Goal: Navigation & Orientation: Find specific page/section

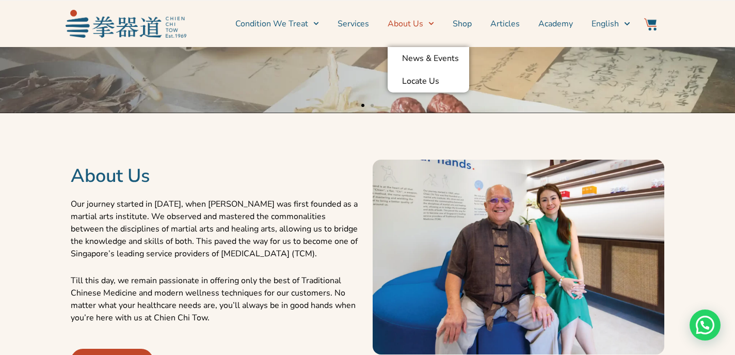
scroll to position [301, 0]
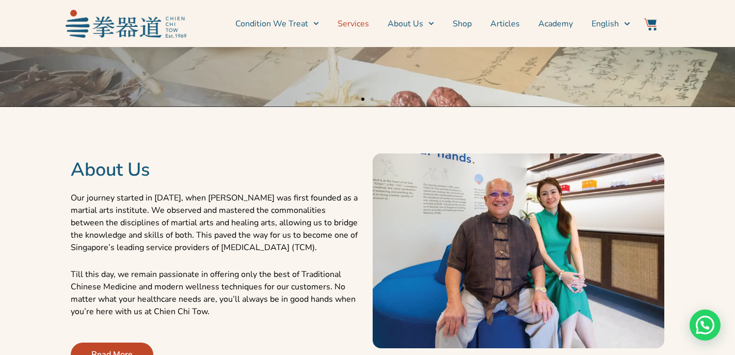
click at [356, 27] on link "Services" at bounding box center [353, 24] width 31 height 26
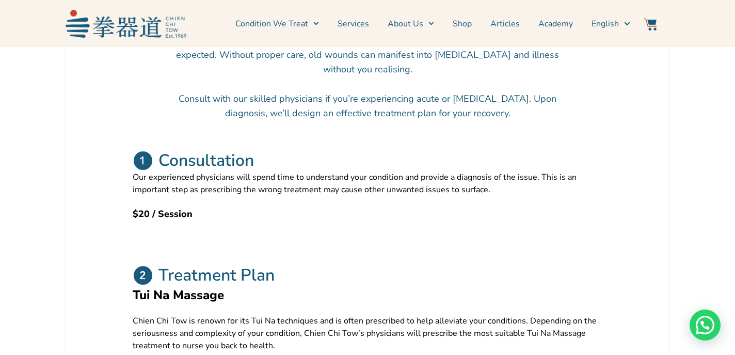
scroll to position [336, 0]
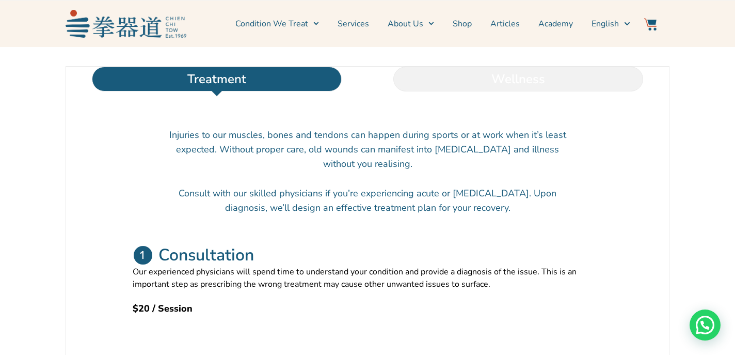
click at [476, 91] on li "Wellness" at bounding box center [517, 79] width 301 height 25
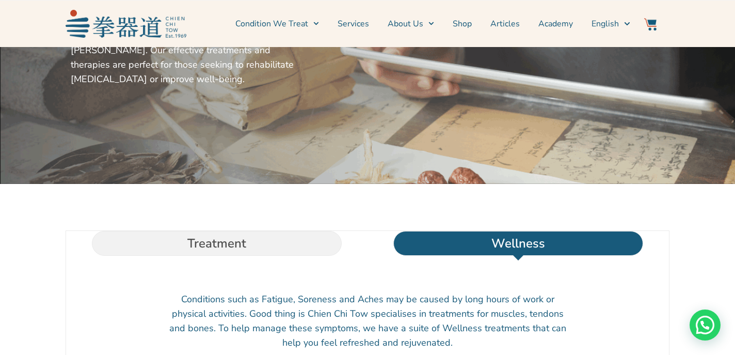
scroll to position [182, 0]
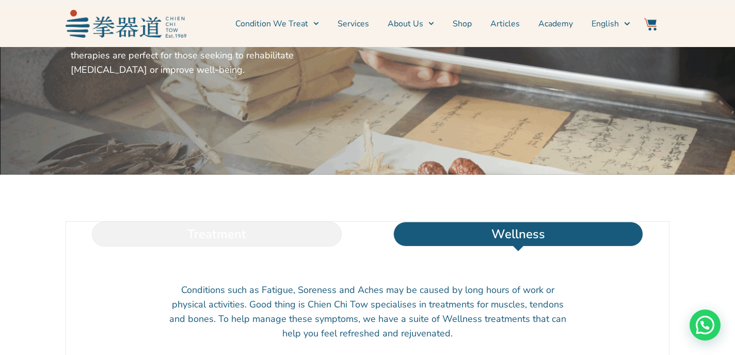
click at [277, 246] on li "Treatment" at bounding box center [216, 233] width 301 height 25
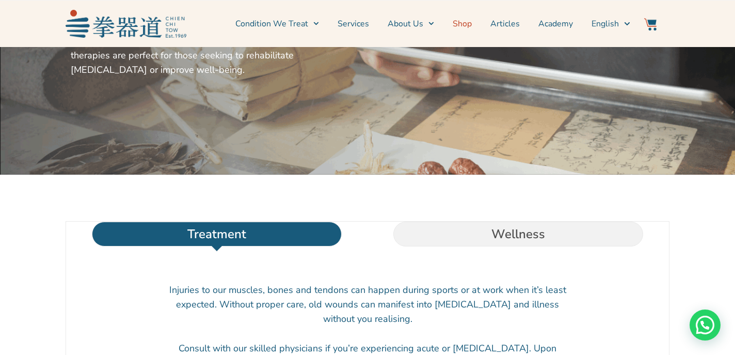
click at [472, 21] on link "Shop" at bounding box center [462, 24] width 19 height 26
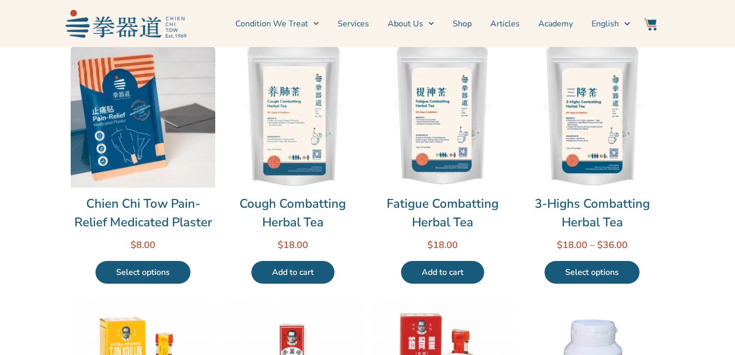
scroll to position [28, 0]
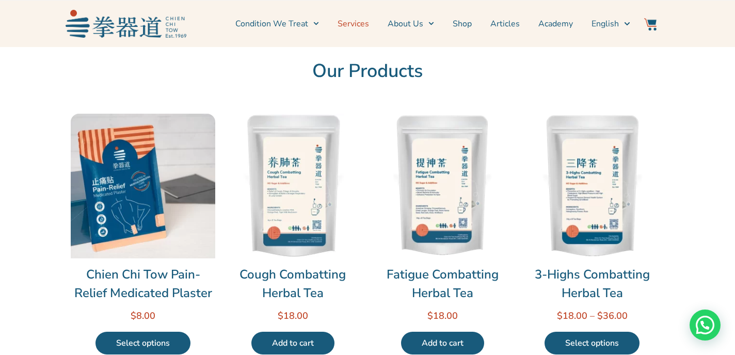
click at [367, 30] on link "Services" at bounding box center [353, 24] width 31 height 26
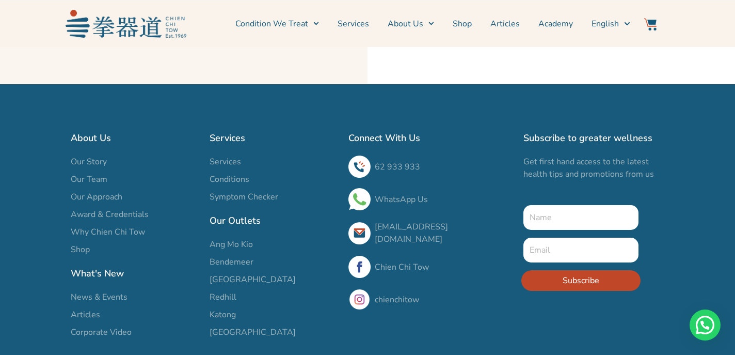
scroll to position [3571, 0]
